Goal: Transaction & Acquisition: Purchase product/service

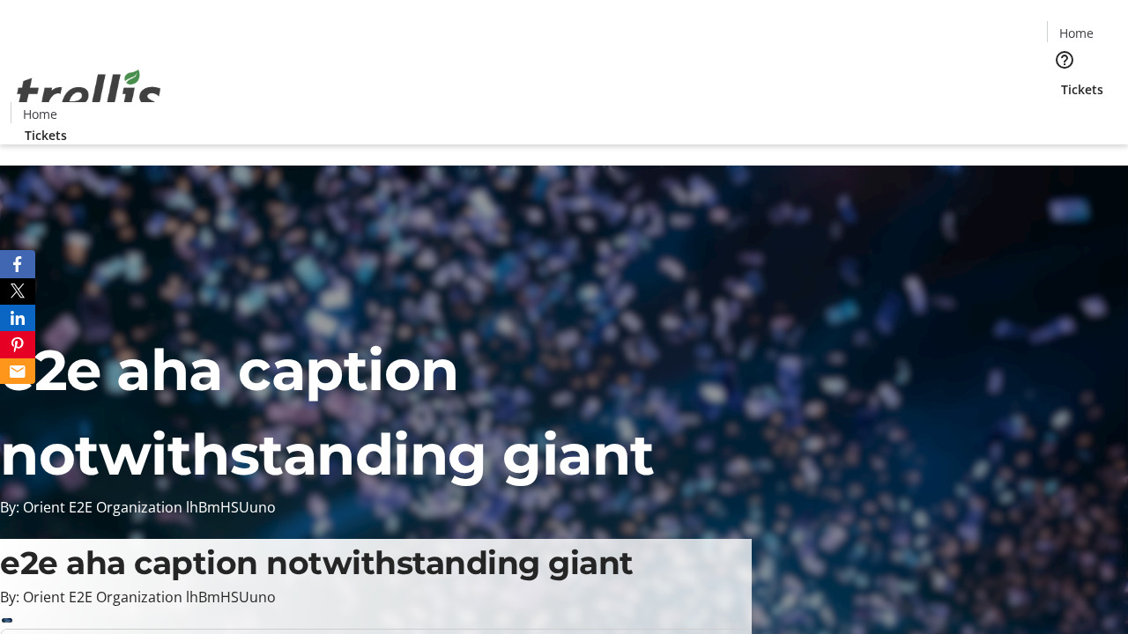
click at [1061, 80] on span "Tickets" at bounding box center [1082, 89] width 42 height 19
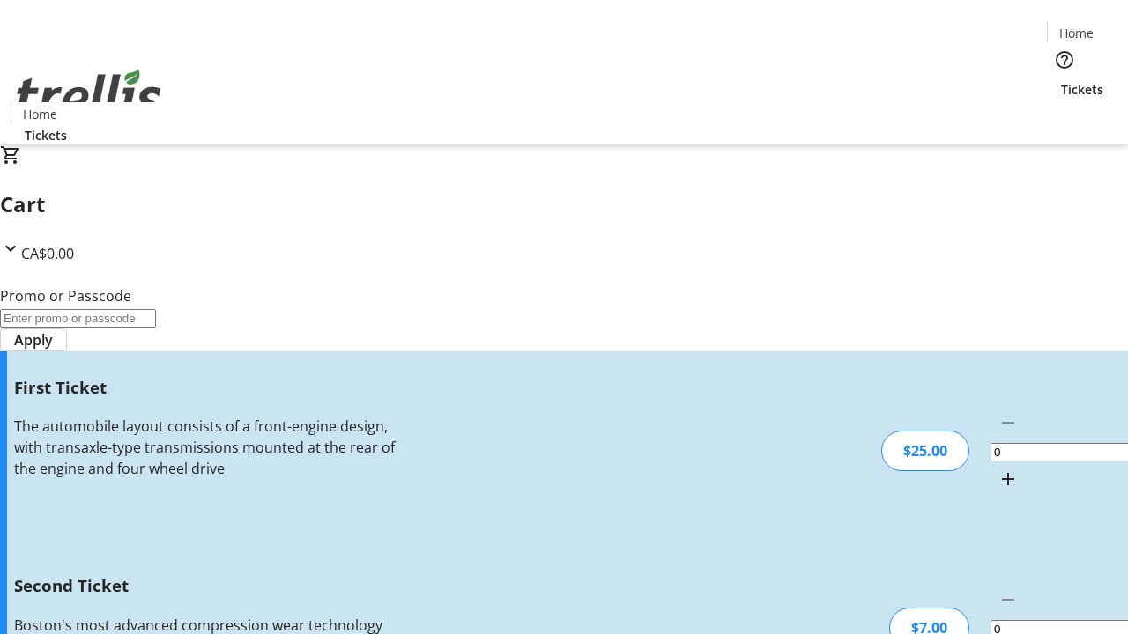
click at [997, 469] on mat-icon "Increment by one" at bounding box center [1007, 479] width 21 height 21
type input "1"
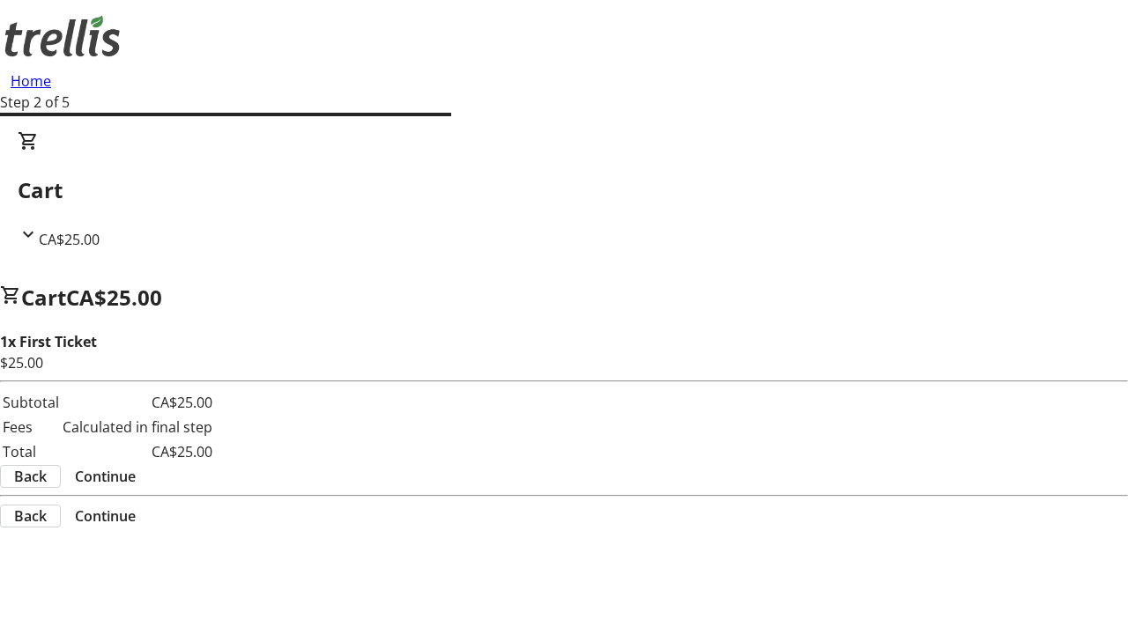
click at [136, 466] on span "Continue" at bounding box center [105, 476] width 61 height 21
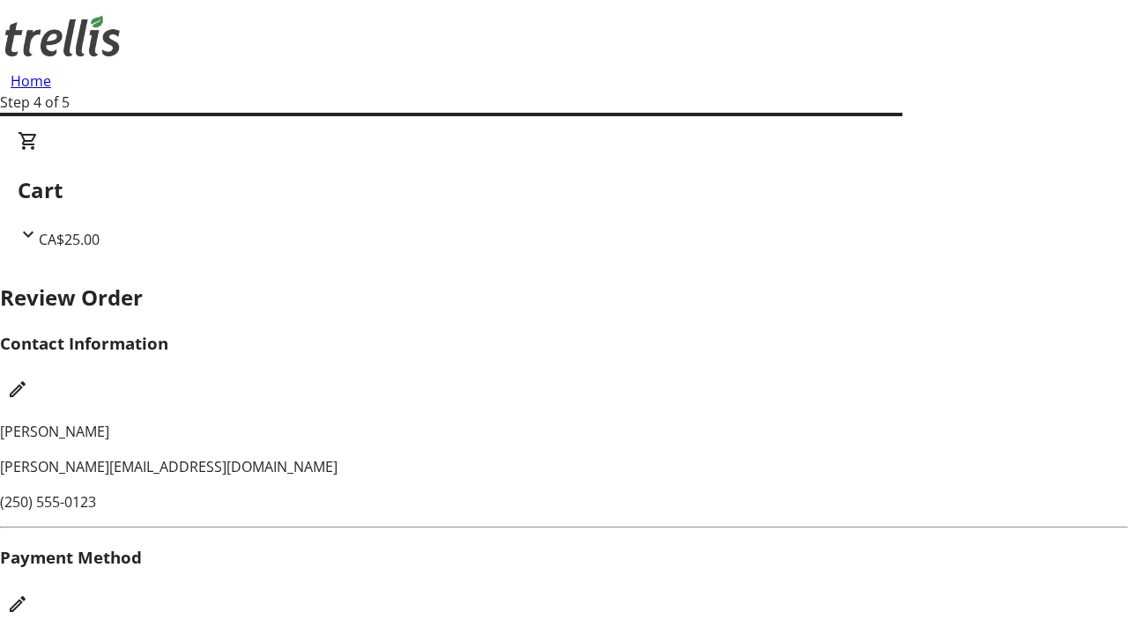
click at [28, 594] on mat-icon "Edit Payment Method" at bounding box center [17, 604] width 21 height 21
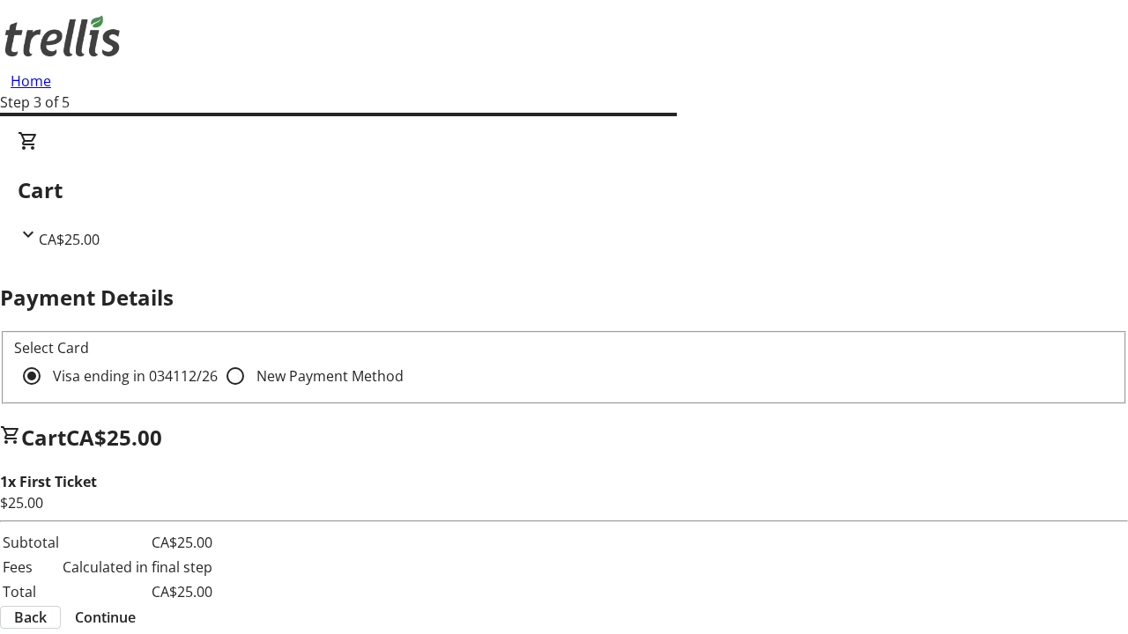
click at [218, 359] on input "New Payment Method" at bounding box center [235, 376] width 35 height 35
radio input "true"
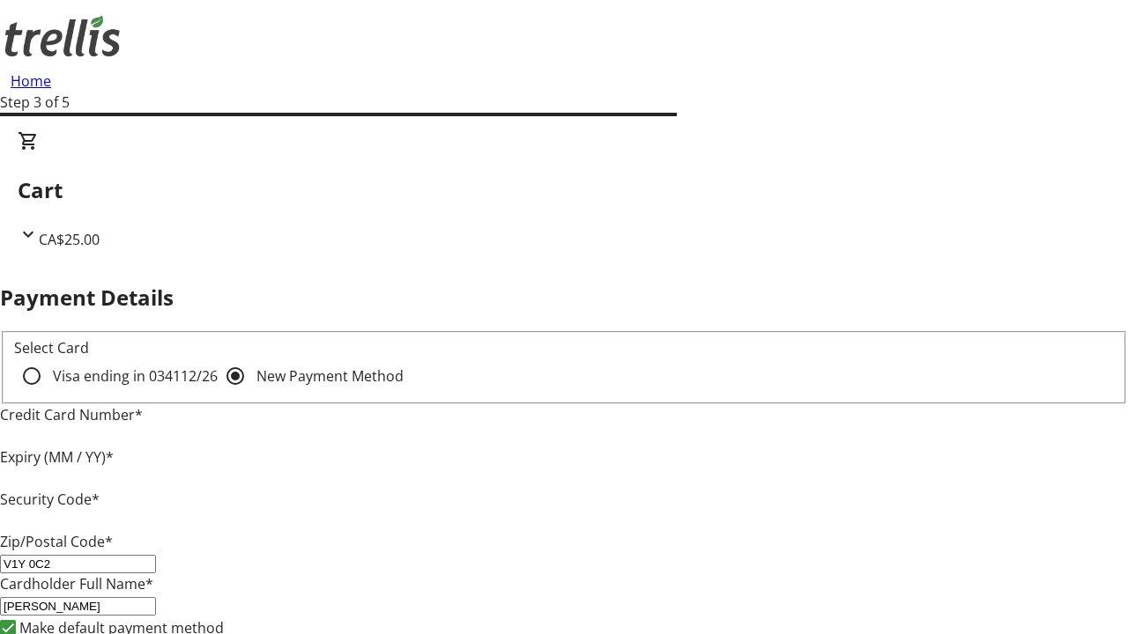
type input "V1Y 0C2"
